Goal: Information Seeking & Learning: Learn about a topic

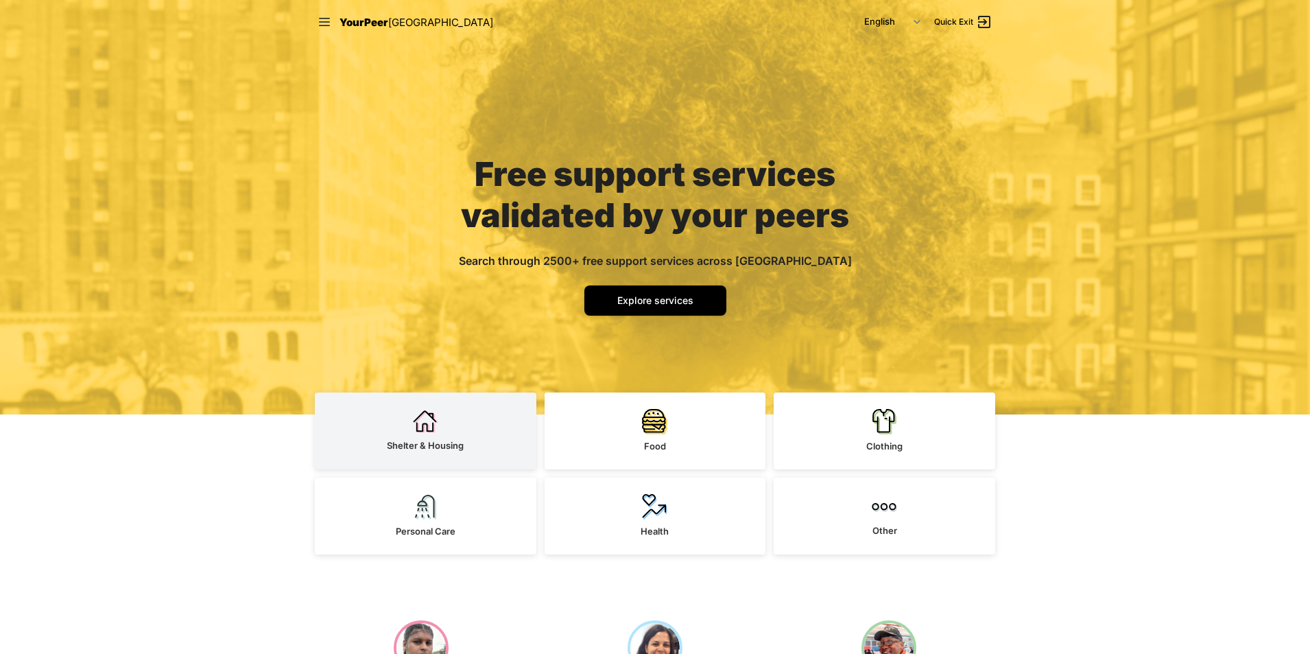
click at [414, 453] on link "Shelter & Housing" at bounding box center [426, 430] width 222 height 77
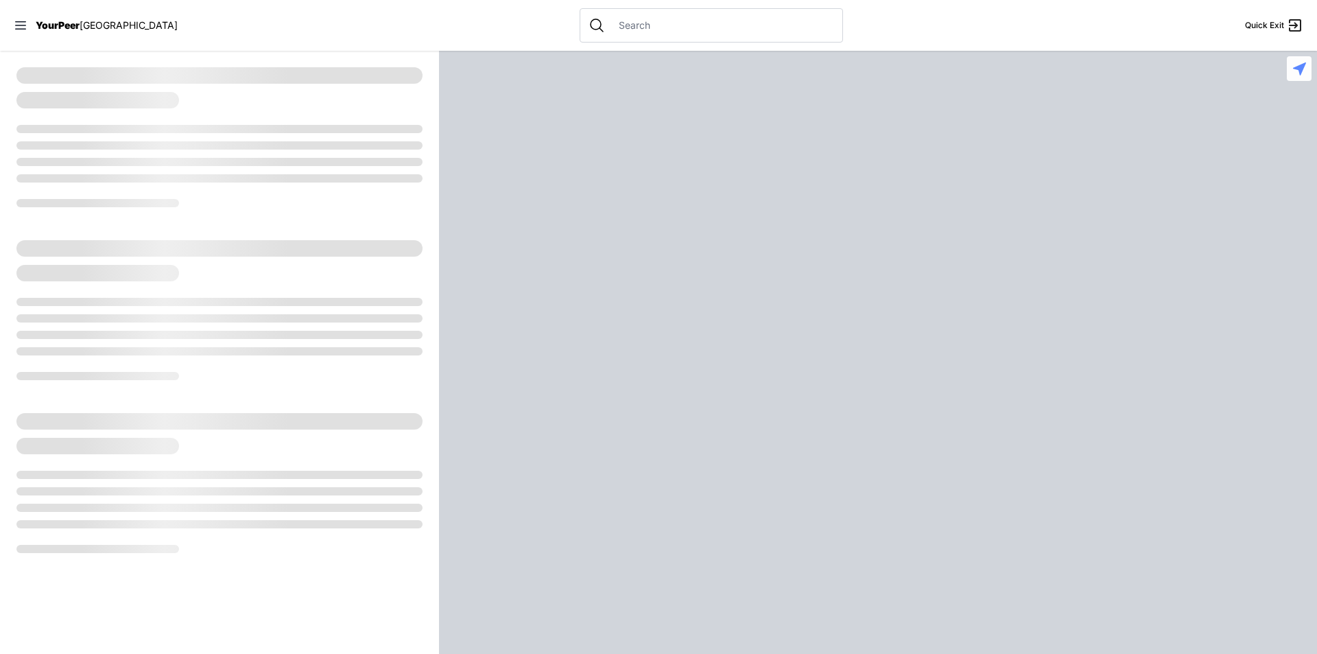
select select "recentlyUpdated"
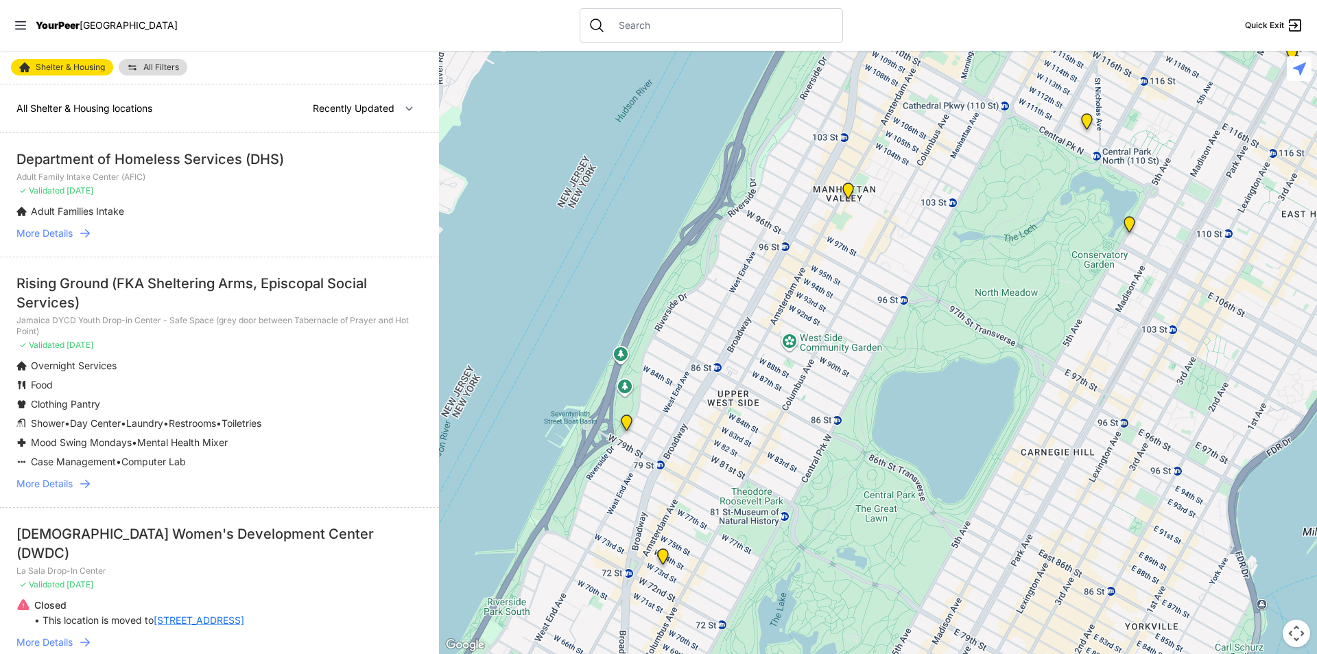
click at [171, 73] on link "All Filters" at bounding box center [153, 67] width 69 height 16
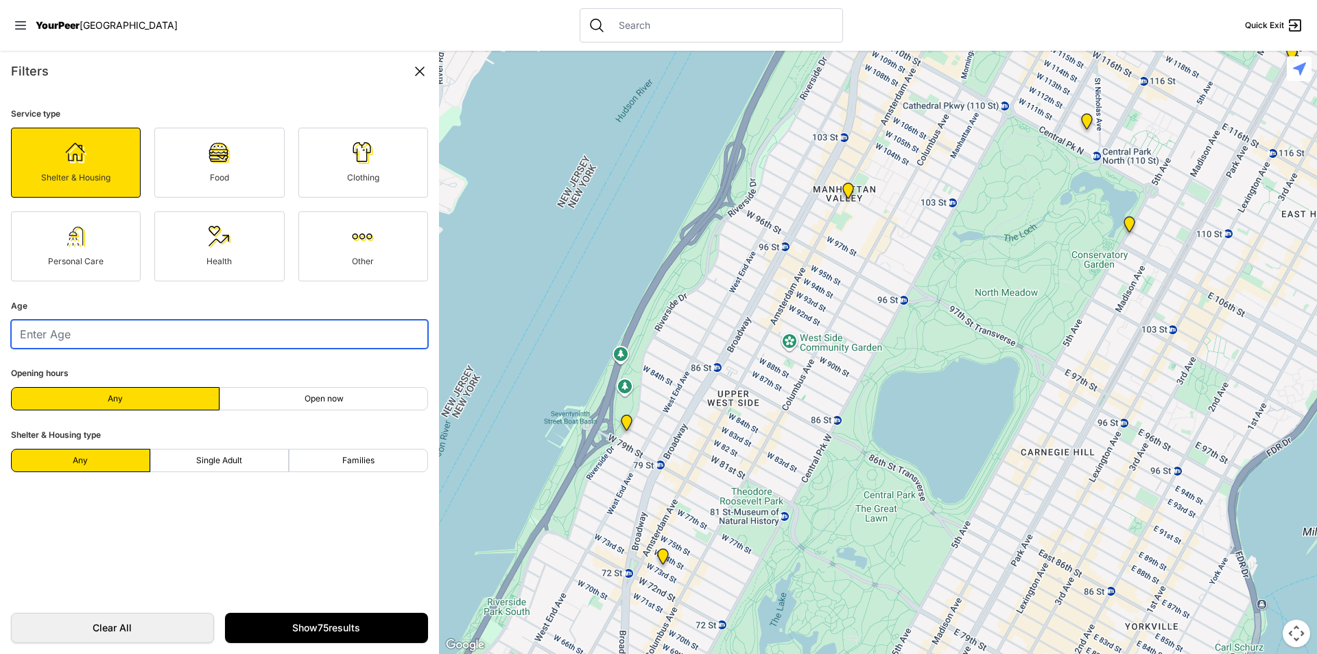
click at [294, 331] on input "number" at bounding box center [219, 334] width 417 height 29
click at [416, 331] on input "1" at bounding box center [219, 334] width 417 height 29
click at [416, 331] on input "2" at bounding box center [219, 334] width 417 height 29
click at [416, 331] on input "3" at bounding box center [219, 334] width 417 height 29
click at [416, 331] on input "4" at bounding box center [219, 334] width 417 height 29
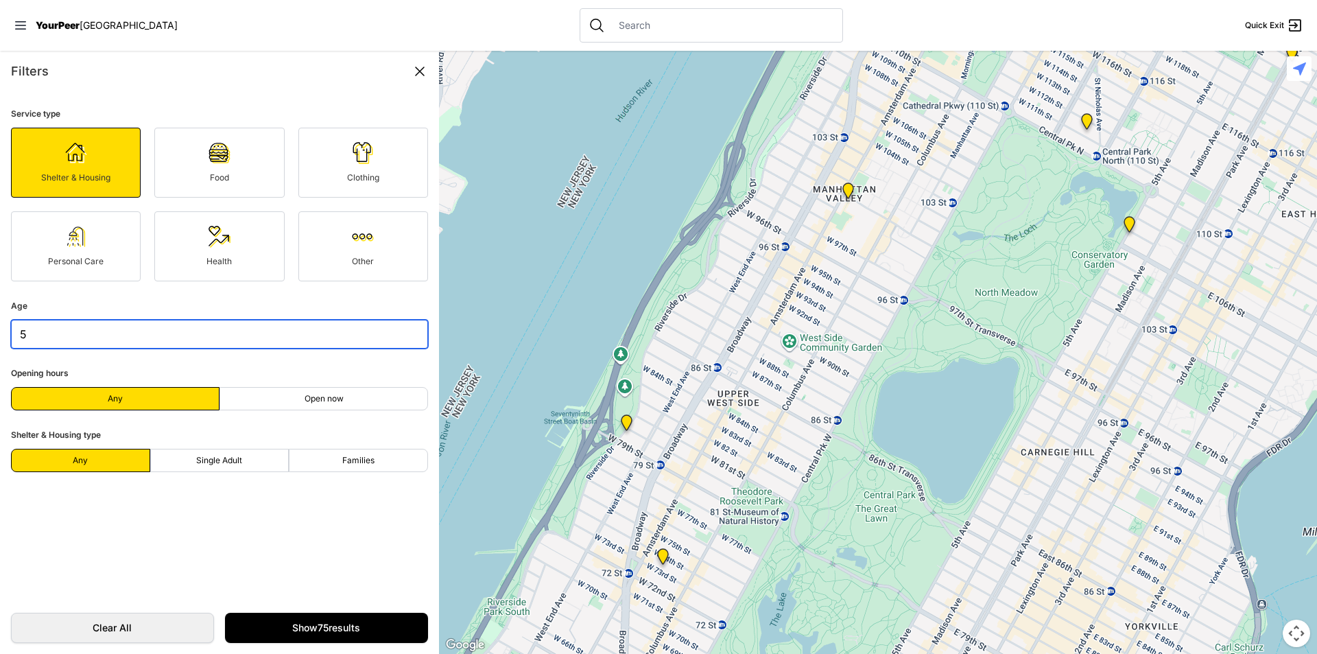
click at [416, 331] on input "5" at bounding box center [219, 334] width 417 height 29
click at [416, 331] on input "6" at bounding box center [219, 334] width 417 height 29
click at [416, 331] on input "7" at bounding box center [219, 334] width 417 height 29
click at [416, 331] on input "8" at bounding box center [219, 334] width 417 height 29
click at [416, 331] on input "9" at bounding box center [219, 334] width 417 height 29
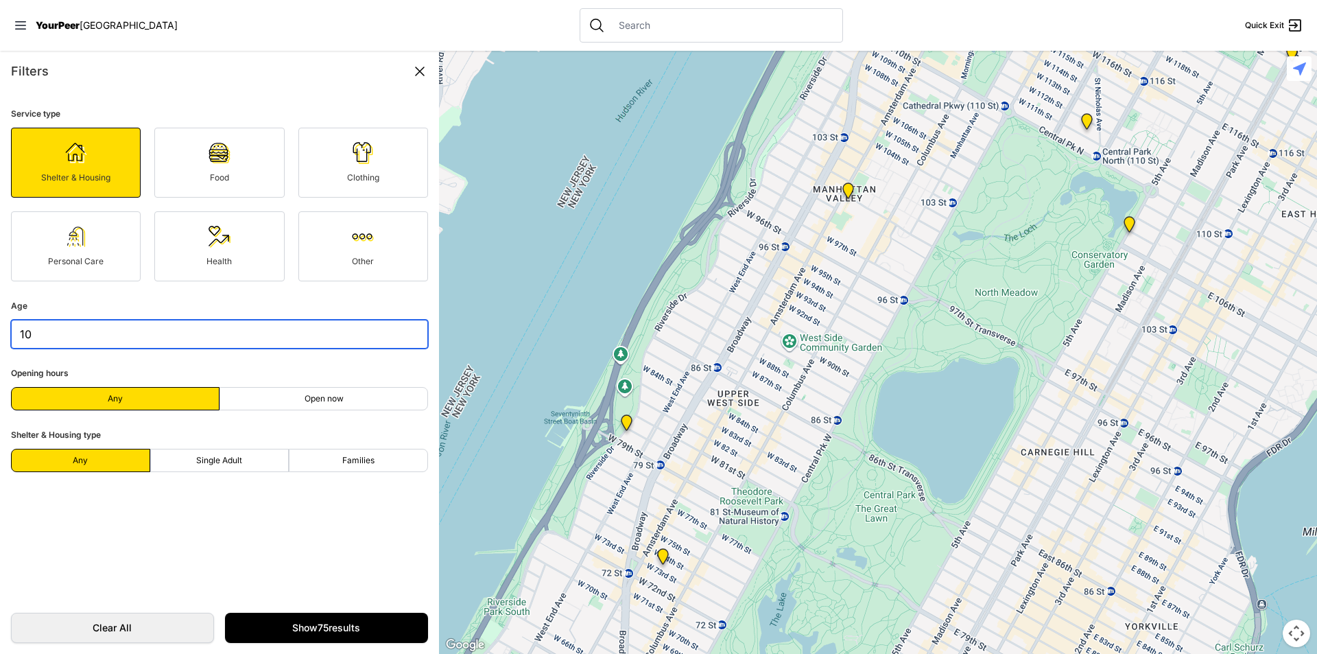
click at [416, 331] on input "10" at bounding box center [219, 334] width 417 height 29
click at [416, 331] on input "11" at bounding box center [219, 334] width 417 height 29
click at [416, 331] on input "12" at bounding box center [219, 334] width 417 height 29
click at [416, 331] on input "13" at bounding box center [219, 334] width 417 height 29
click at [416, 331] on input "14" at bounding box center [219, 334] width 417 height 29
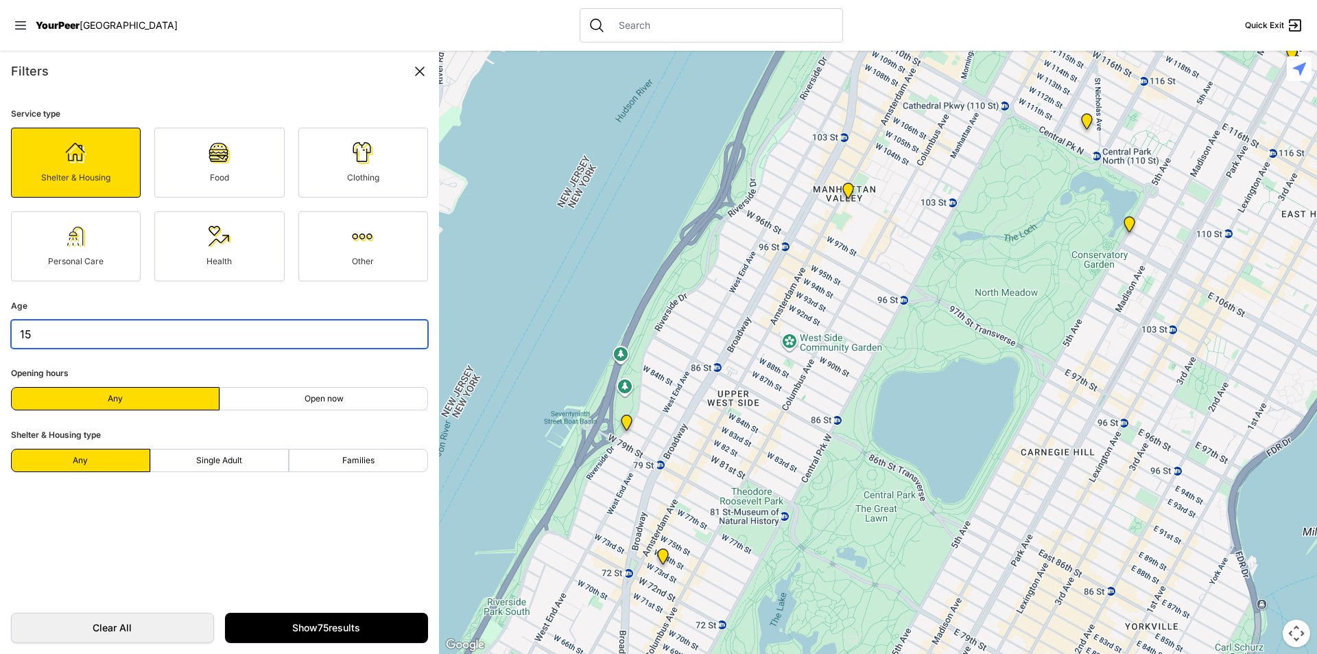
click at [416, 331] on input "15" at bounding box center [219, 334] width 417 height 29
click at [416, 331] on input "16" at bounding box center [219, 334] width 417 height 29
click at [416, 331] on input "17" at bounding box center [219, 334] width 417 height 29
click at [416, 331] on input "18" at bounding box center [219, 334] width 417 height 29
type input "19"
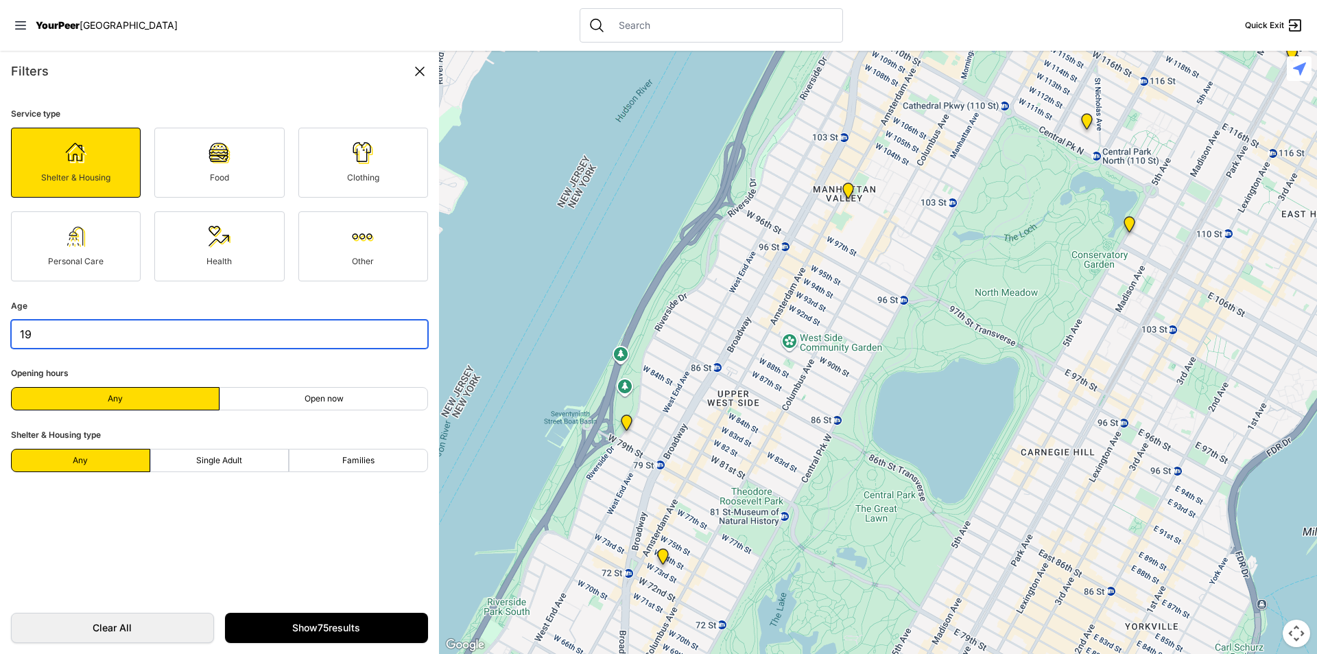
click at [416, 331] on input "19" at bounding box center [219, 334] width 417 height 29
click at [294, 623] on link "Show 75 results" at bounding box center [326, 628] width 203 height 30
click at [324, 630] on link "Show 75 results" at bounding box center [326, 628] width 203 height 30
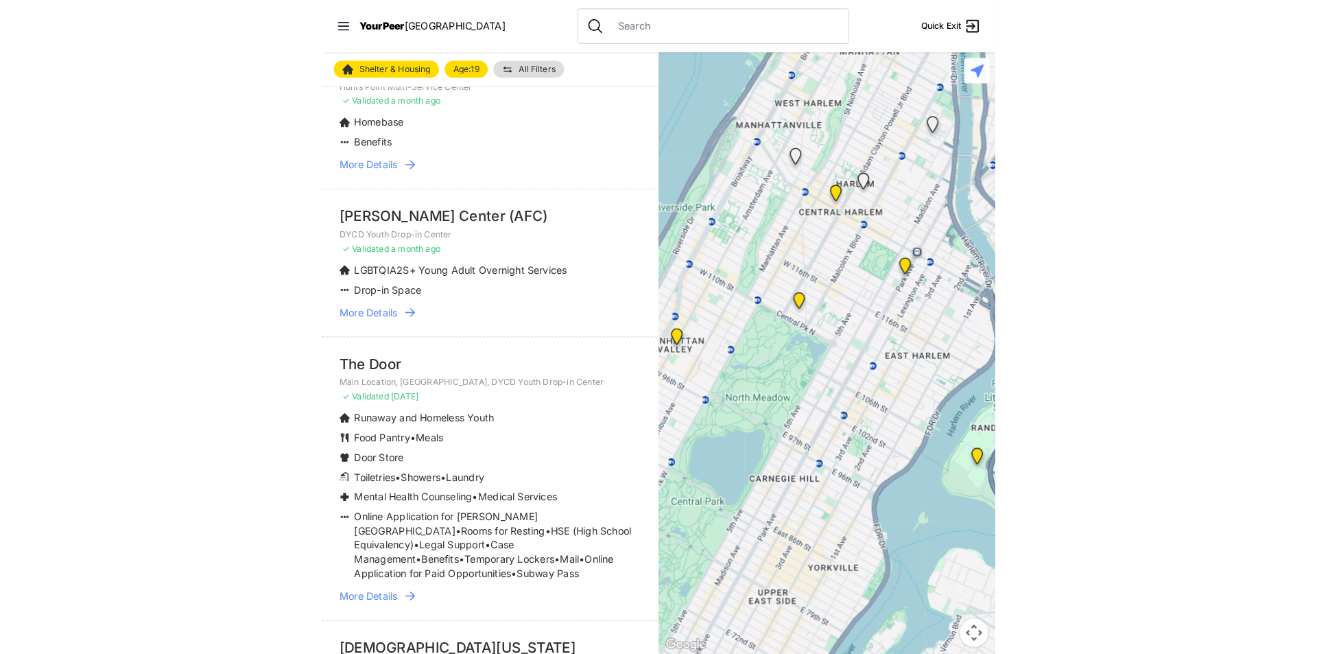
scroll to position [1032, 0]
